Goal: Register for event/course

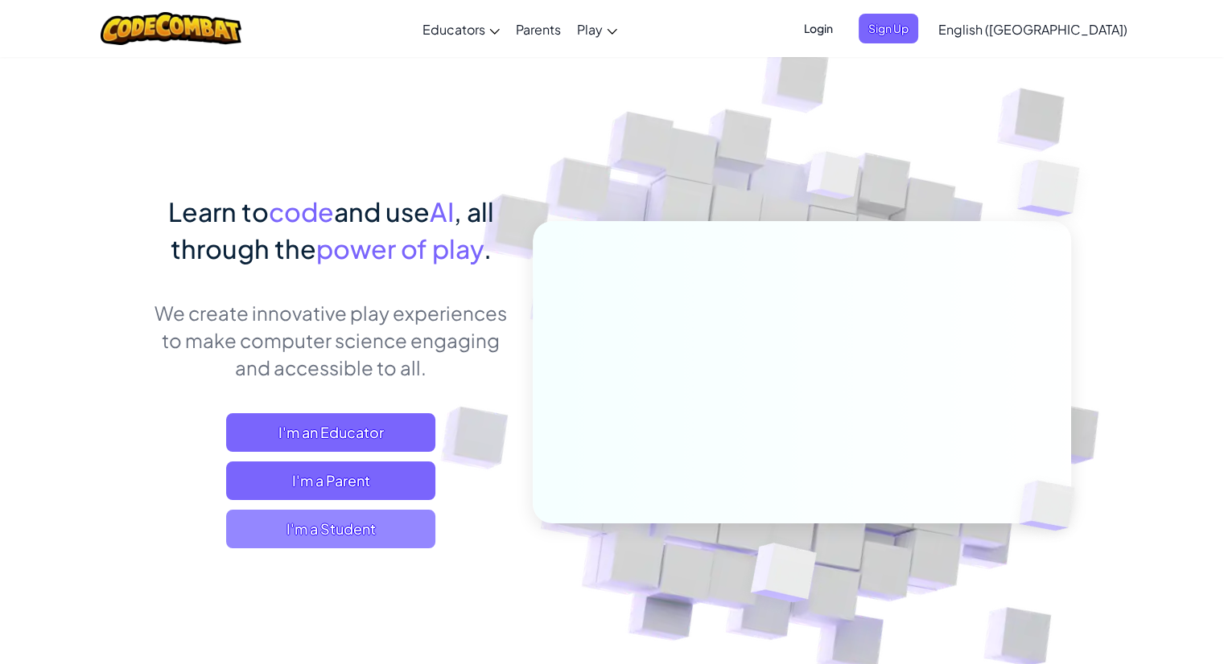
click at [322, 543] on span "I'm a Student" at bounding box center [330, 529] width 209 height 39
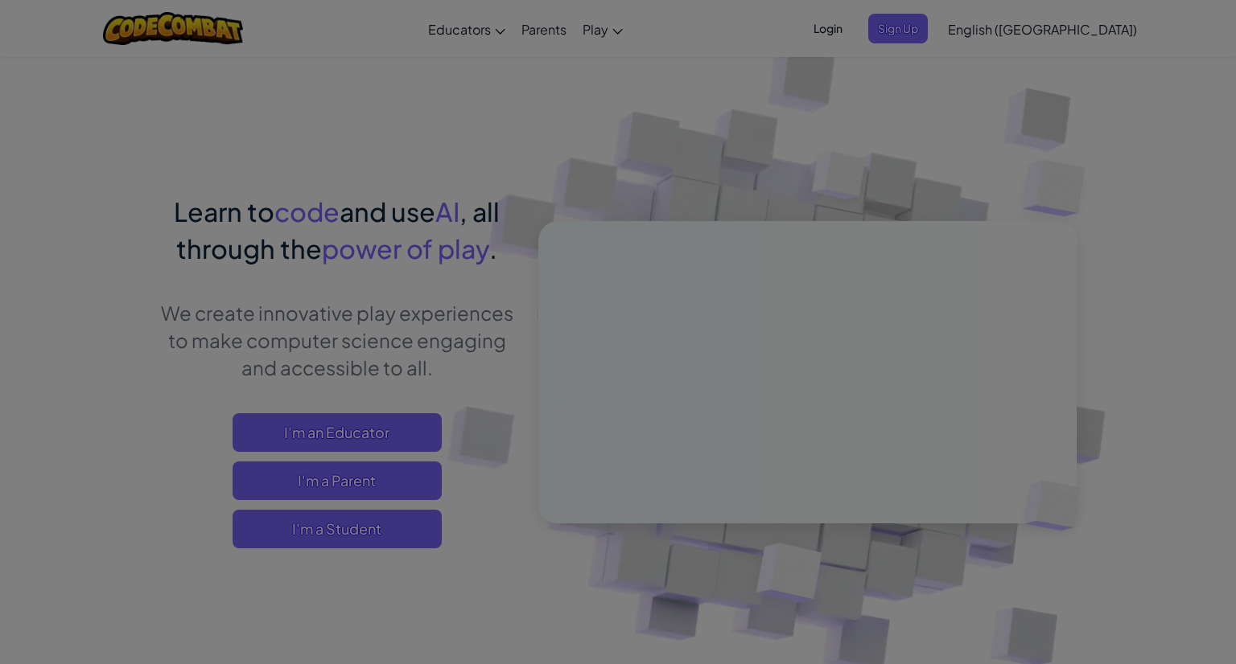
click at [0, 0] on div "Have a Class Code? Yes, I have a Class Code! Enter it here: Continue No, I don'…" at bounding box center [0, 0] width 0 height 0
